Goal: Task Accomplishment & Management: Manage account settings

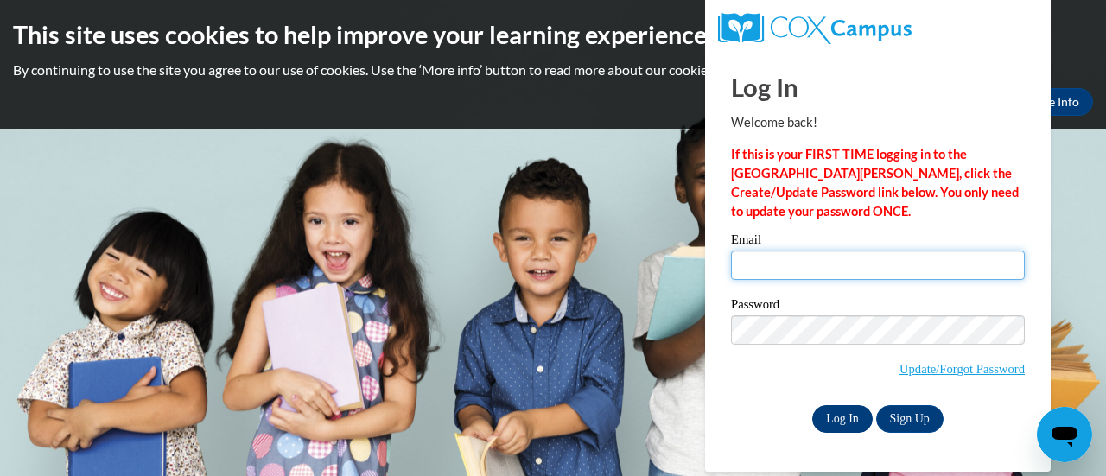
type input "[EMAIL_ADDRESS][DOMAIN_NAME]"
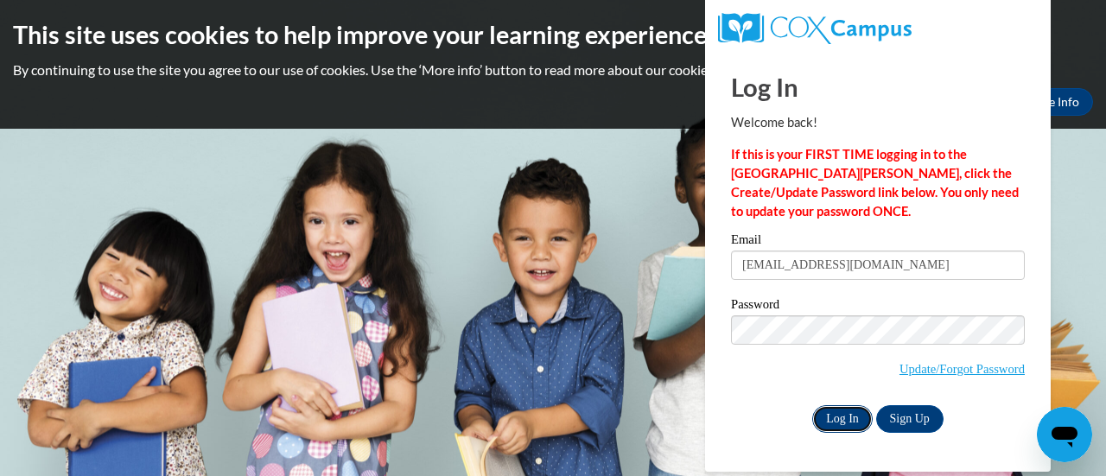
click at [836, 422] on input "Log In" at bounding box center [842, 419] width 60 height 28
